Goal: Task Accomplishment & Management: Manage account settings

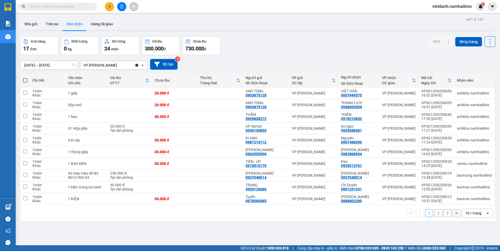
click at [298, 53] on div "Đơn hàng 17 đơn Khối lượng 0 kg Số lượng 24 món Đã thu 300.000 đ Chưa thu 730.0…" at bounding box center [257, 45] width 475 height 19
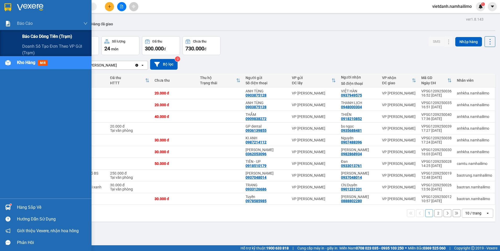
click at [33, 34] on span "Báo cáo dòng tiền (trạm)" at bounding box center [47, 36] width 50 height 7
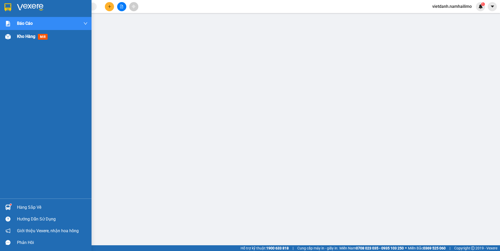
click at [22, 37] on span "Kho hàng" at bounding box center [26, 36] width 18 height 5
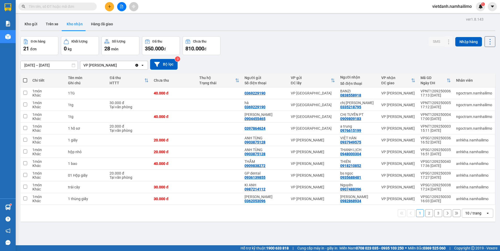
click at [450, 10] on div "vietdanh.namhailimo 1" at bounding box center [456, 6] width 57 height 9
click at [451, 7] on span "vietdanh.namhailimo" at bounding box center [452, 6] width 48 height 7
click at [445, 17] on span "Đăng xuất" at bounding box center [454, 16] width 37 height 6
